Goal: Task Accomplishment & Management: Use online tool/utility

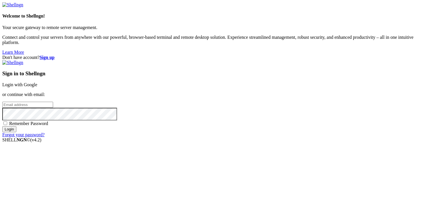
click at [53, 108] on input "email" at bounding box center [27, 105] width 51 height 6
type input "[PERSON_NAME][EMAIL_ADDRESS][DOMAIN_NAME]"
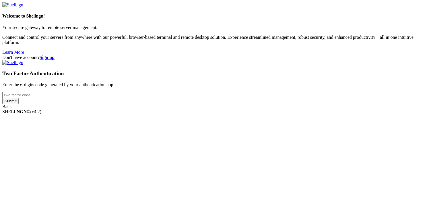
click at [243, 101] on div "Two Factor Authentication Enter the 6-digits code generated by your authenticat…" at bounding box center [213, 84] width 423 height 49
click at [53, 98] on input "number" at bounding box center [27, 95] width 51 height 6
type input "855939"
click at [19, 104] on input "Submit" at bounding box center [10, 101] width 16 height 6
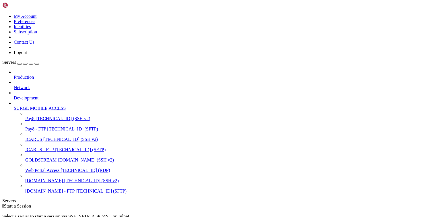
click at [43, 137] on span "[TECHNICAL_ID] (SSH v2)" at bounding box center [70, 139] width 55 height 5
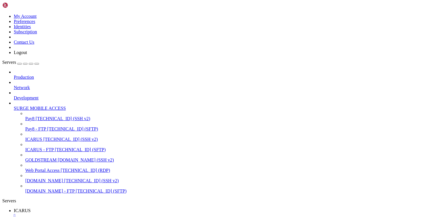
scroll to position [0, 0]
click at [100, 213] on div "" at bounding box center [219, 215] width 411 height 5
